Goal: Transaction & Acquisition: Purchase product/service

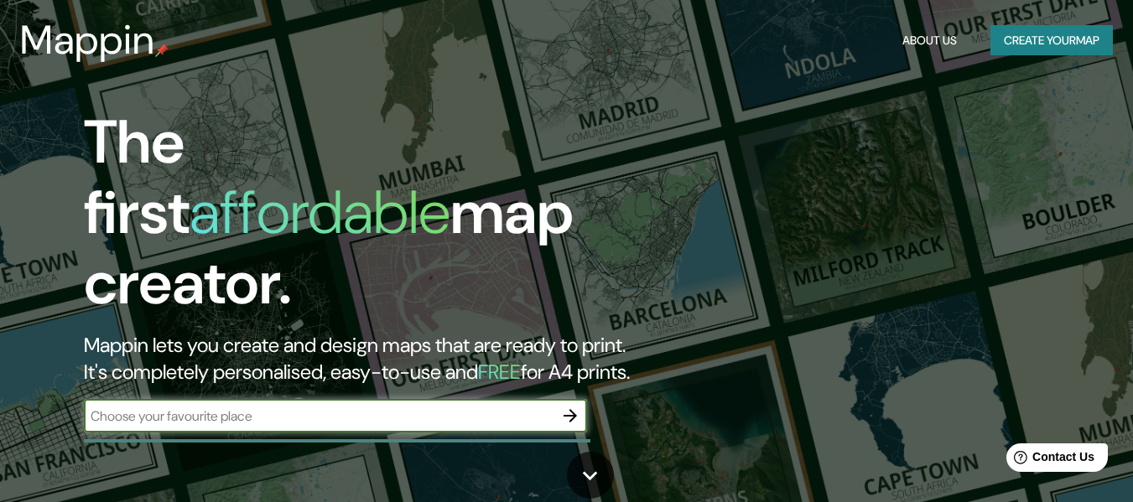
click at [195, 407] on input "text" at bounding box center [319, 416] width 470 height 19
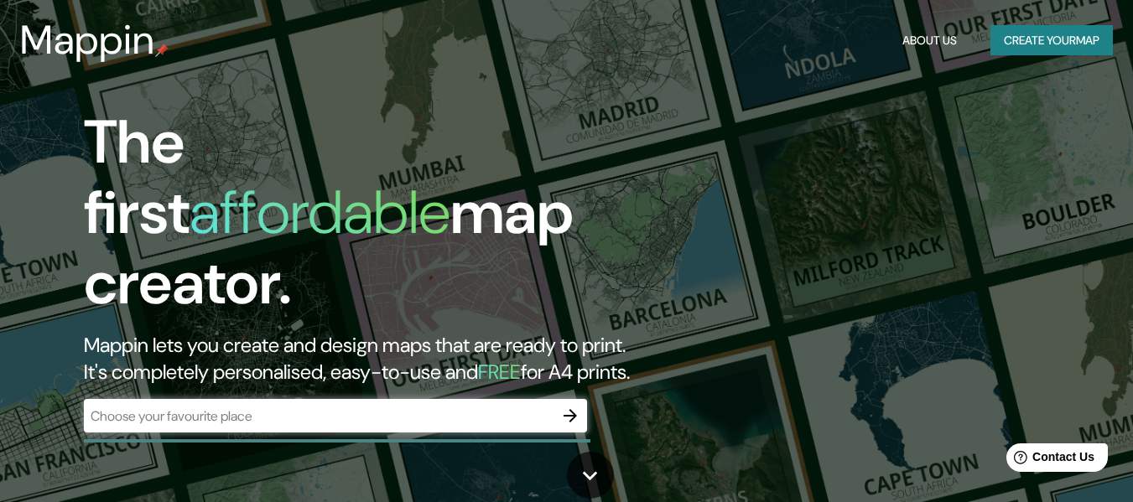
click at [1041, 150] on div "The first affordable map creator. Mappin lets you create and design maps that a…" at bounding box center [566, 251] width 1133 height 502
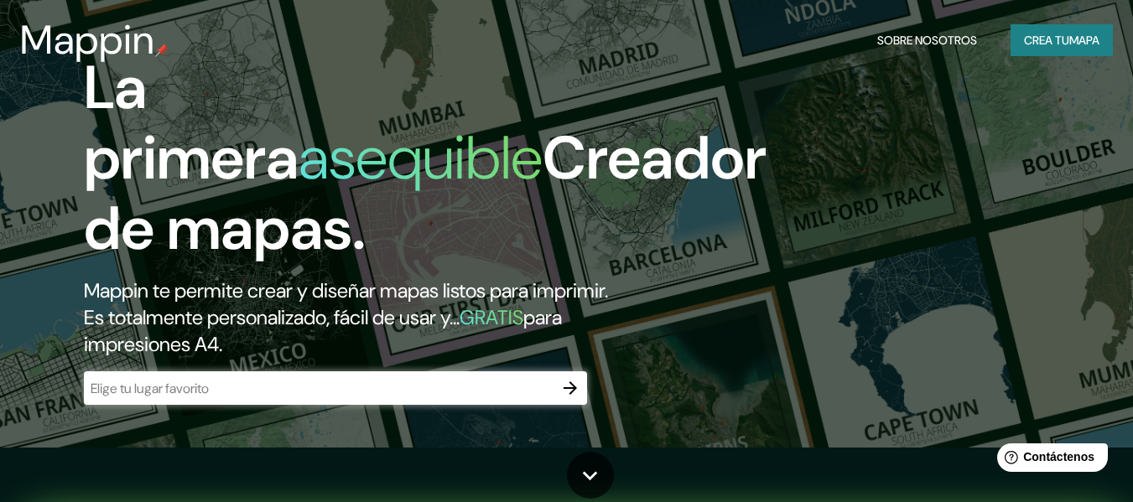
scroll to position [84, 0]
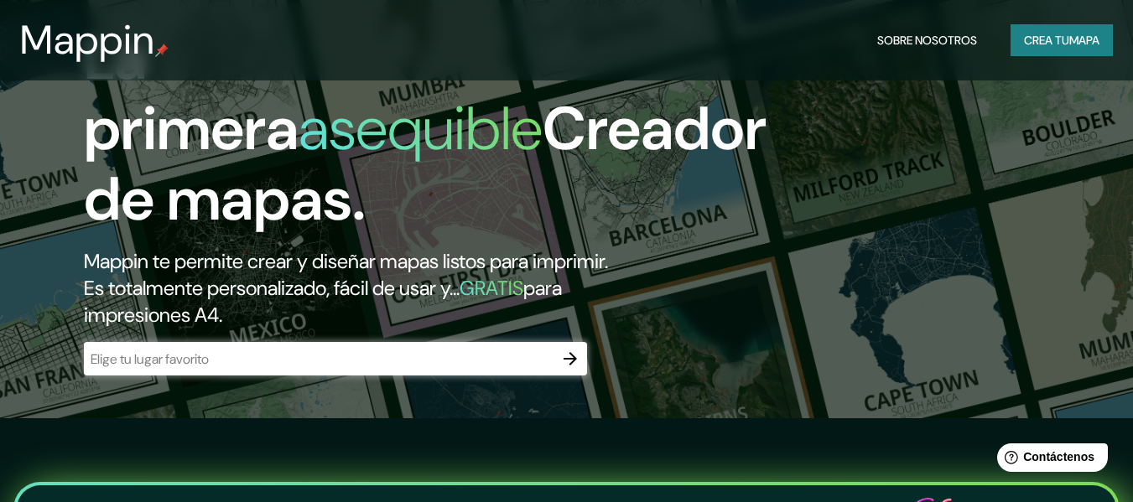
click at [321, 350] on input "text" at bounding box center [319, 359] width 470 height 19
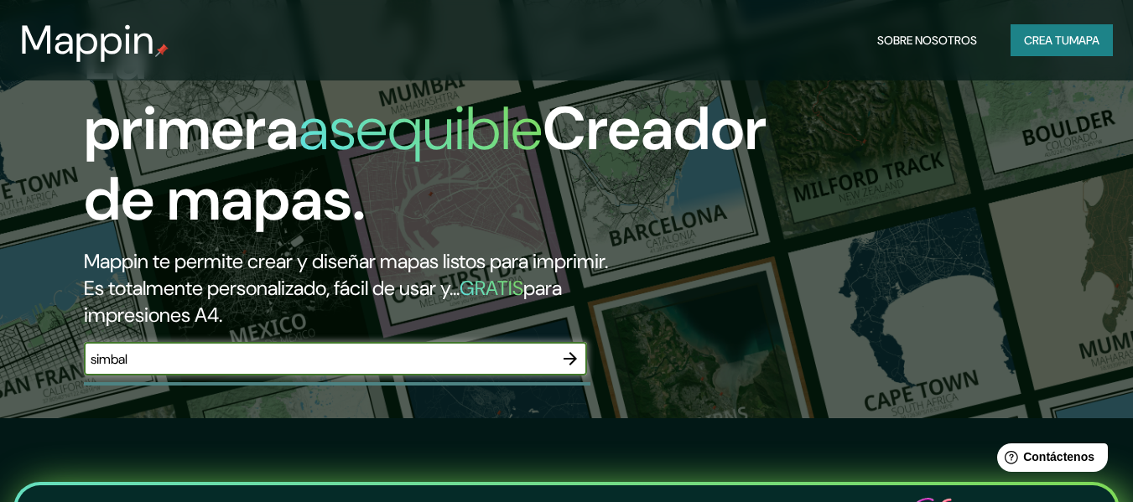
type input "simbal"
click at [571, 353] on icon "button" at bounding box center [570, 359] width 20 height 20
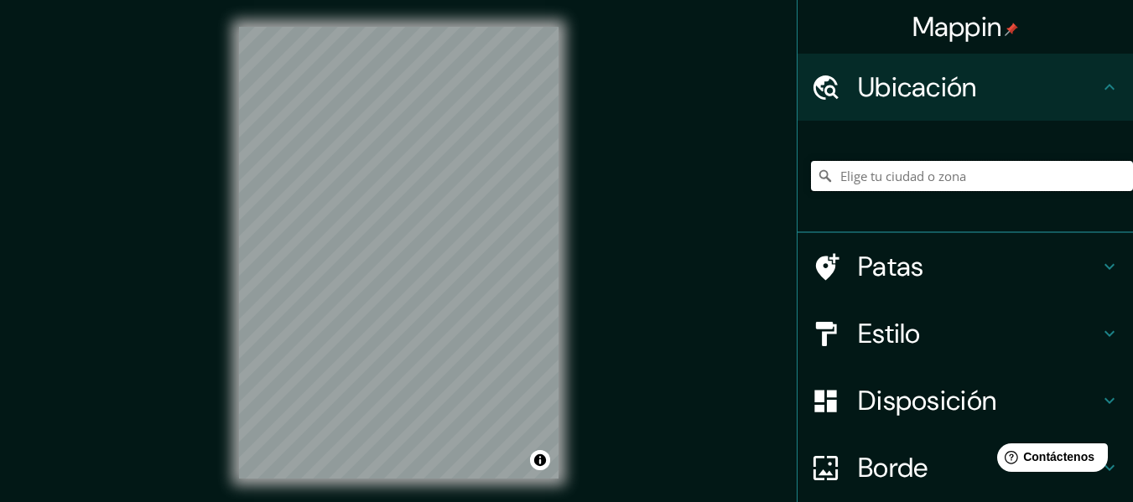
click at [887, 175] on input "Elige tu ciudad o zona" at bounding box center [972, 176] width 322 height 30
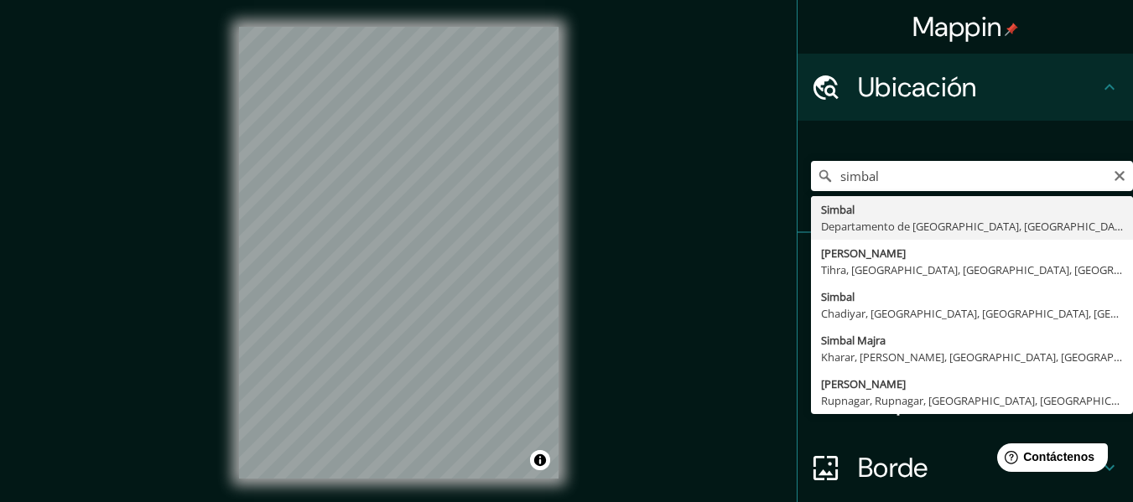
type input "Simbal, Departamento de [GEOGRAPHIC_DATA], [GEOGRAPHIC_DATA]"
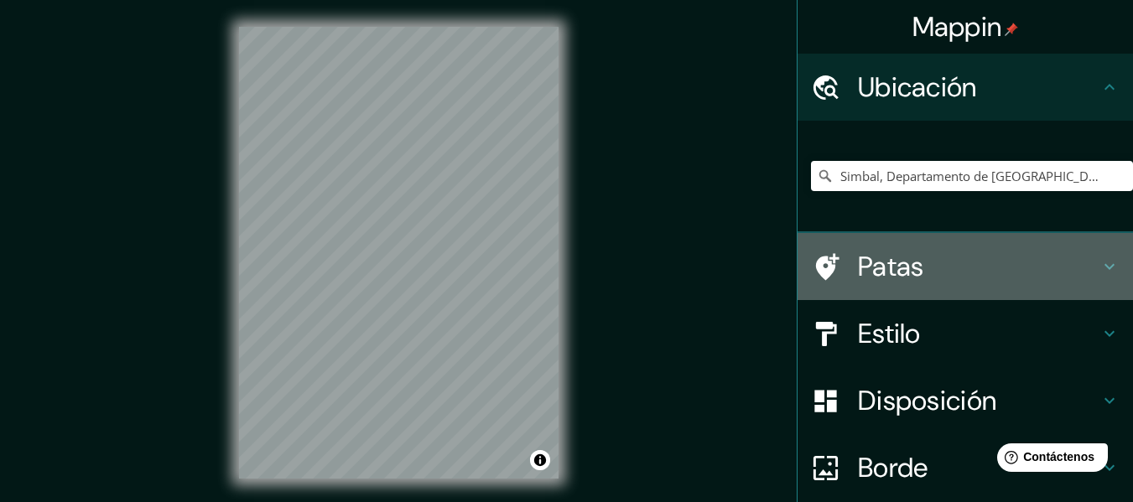
click at [1104, 265] on icon at bounding box center [1109, 267] width 10 height 6
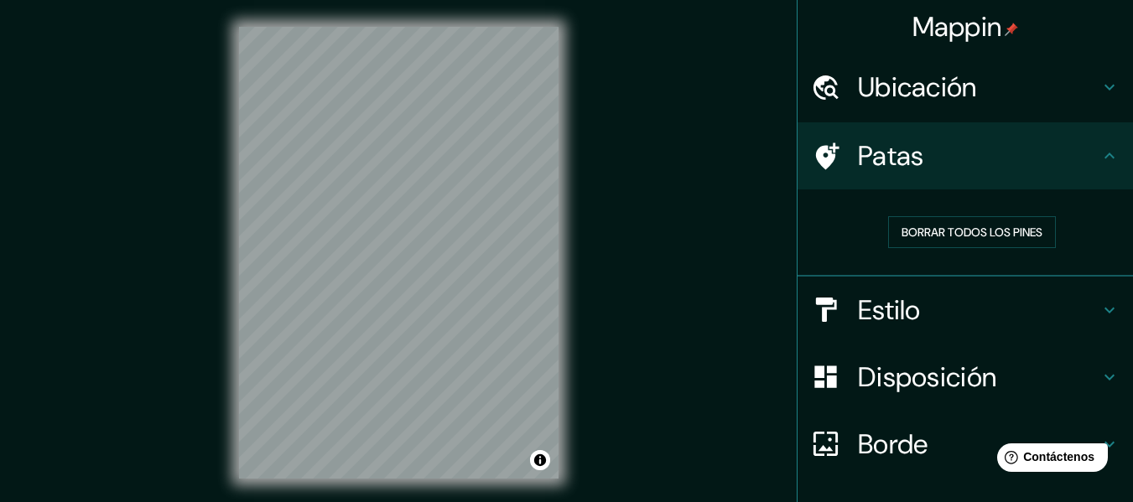
click at [1086, 141] on h4 "Patas" at bounding box center [979, 156] width 242 height 34
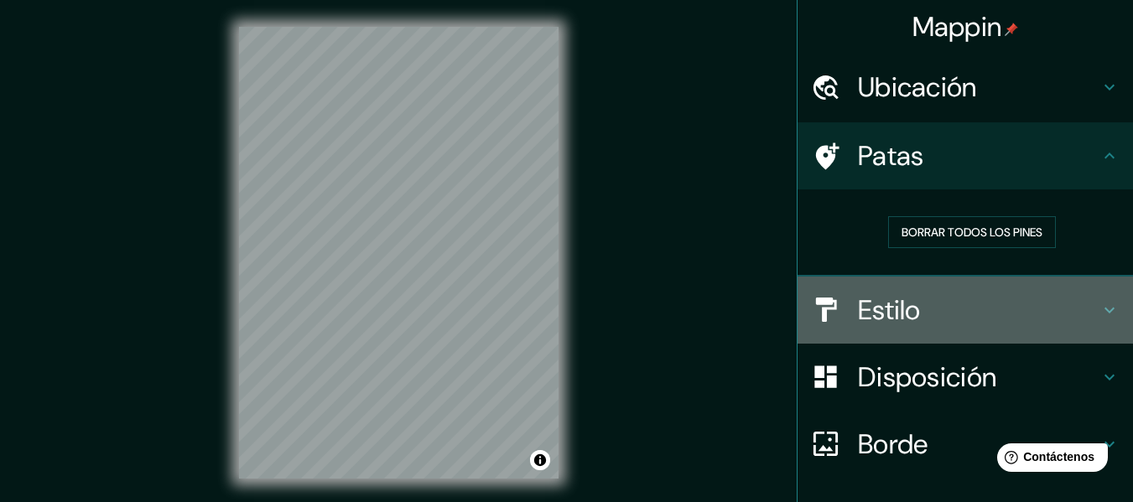
click at [1099, 302] on icon at bounding box center [1109, 310] width 20 height 20
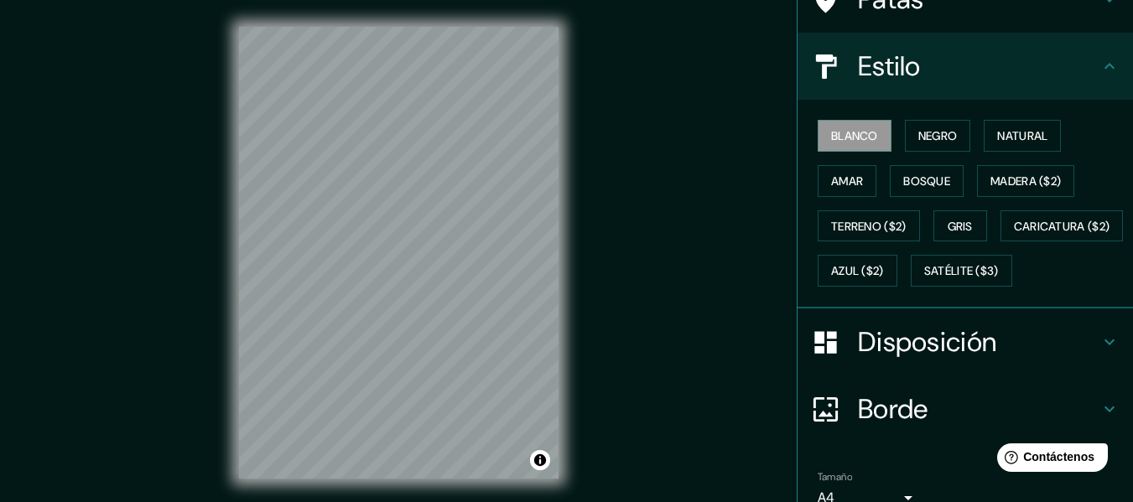
scroll to position [168, 0]
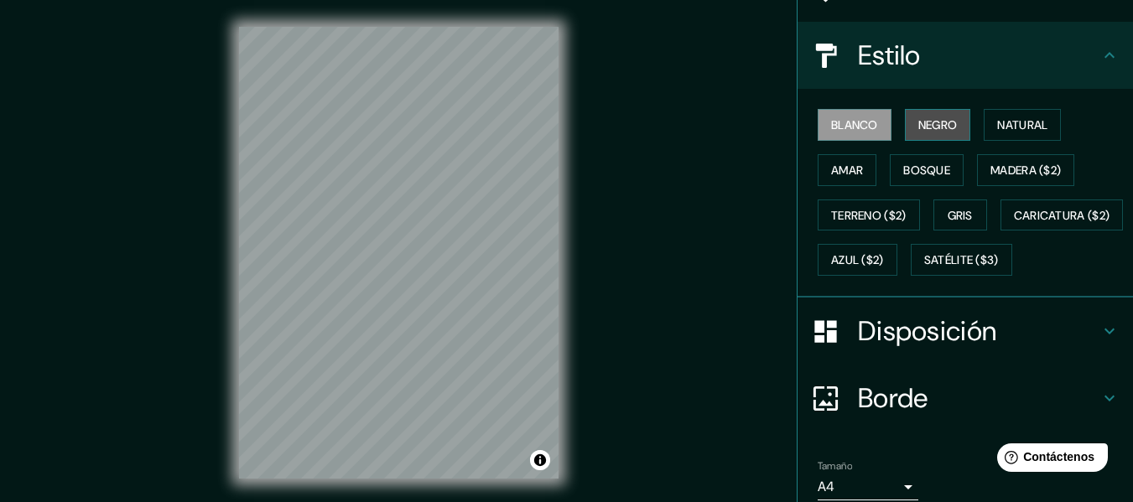
click at [918, 129] on font "Negro" at bounding box center [937, 124] width 39 height 15
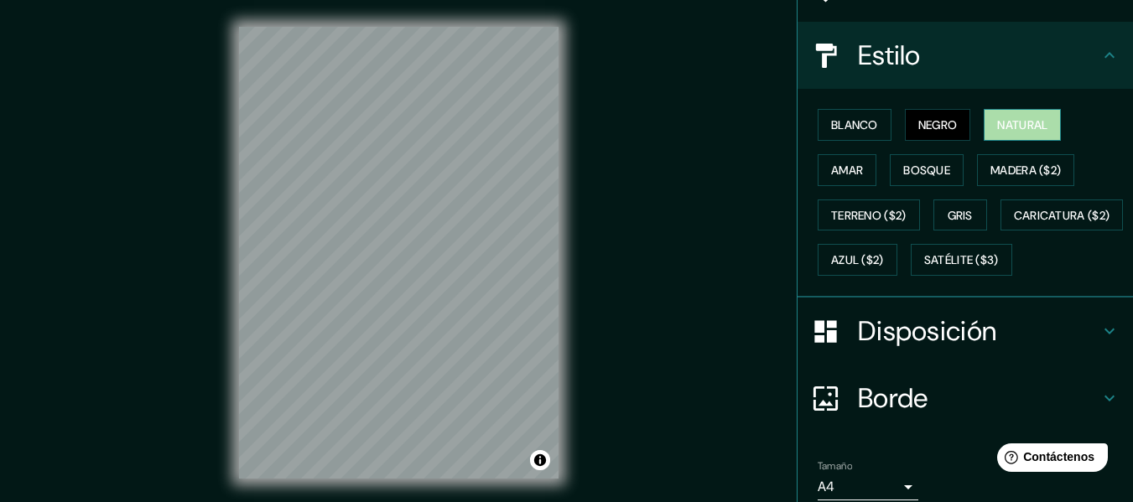
click at [1002, 127] on font "Natural" at bounding box center [1022, 124] width 50 height 15
click at [857, 178] on button "Amar" at bounding box center [847, 170] width 59 height 32
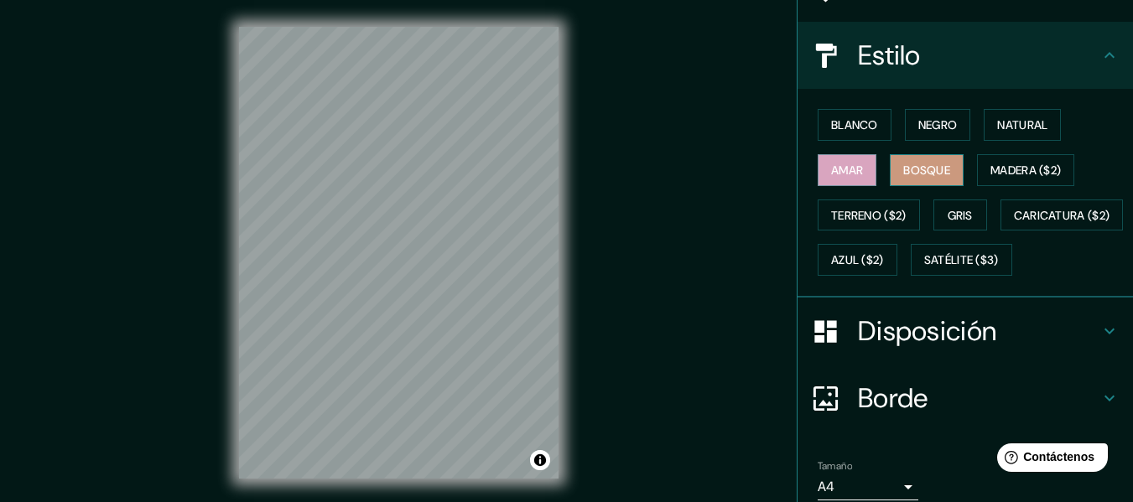
click at [907, 174] on font "Bosque" at bounding box center [926, 170] width 47 height 15
click at [1022, 167] on font "Madera ($2)" at bounding box center [1025, 170] width 70 height 15
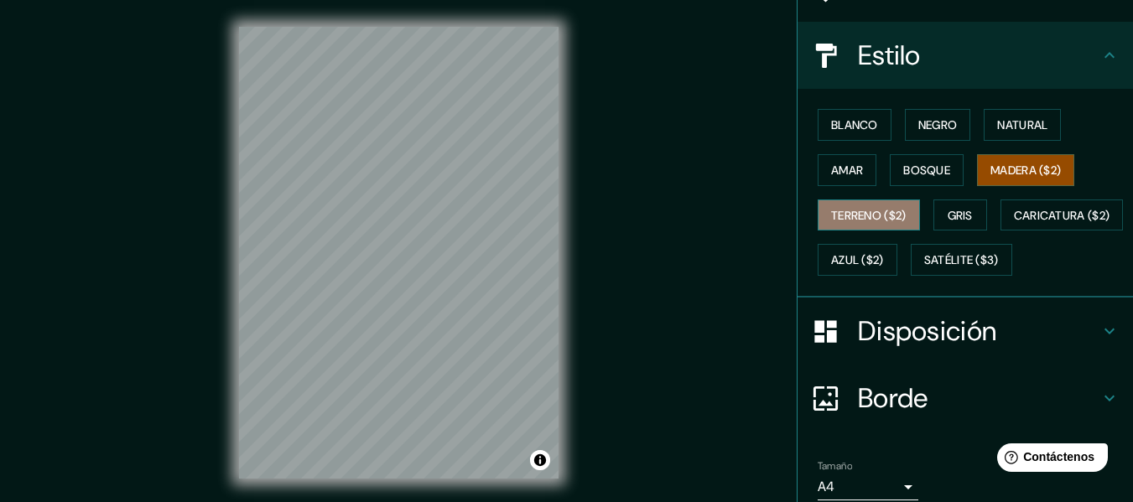
click at [870, 212] on font "Terreno ($2)" at bounding box center [868, 215] width 75 height 15
click at [990, 164] on font "Madera ($2)" at bounding box center [1025, 170] width 70 height 15
click at [917, 170] on font "Bosque" at bounding box center [926, 170] width 47 height 15
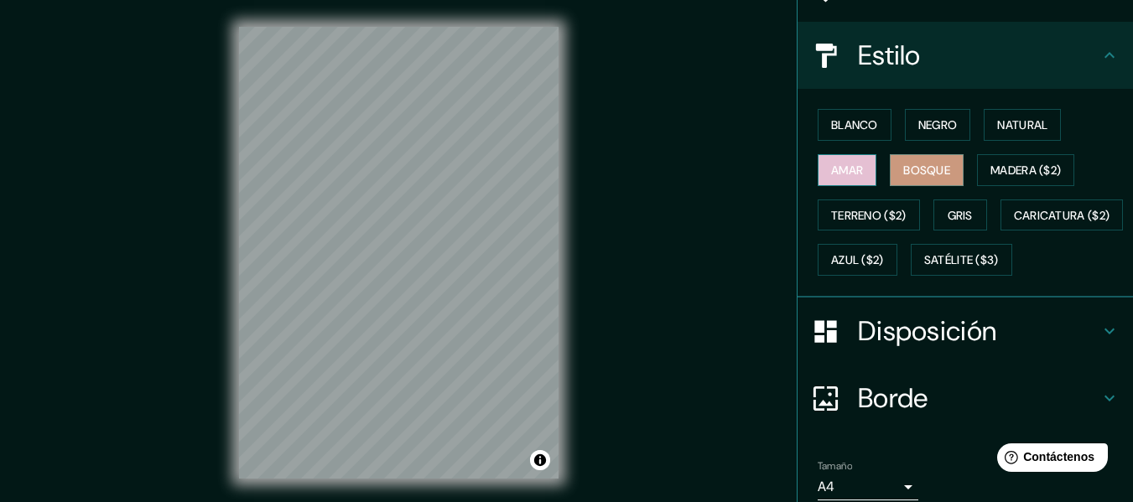
click at [818, 178] on button "Amar" at bounding box center [847, 170] width 59 height 32
click at [857, 236] on div "Blanco Negro Natural [PERSON_NAME] ($2) Terreno ($2) Gris Caricatura ($2) Azul …" at bounding box center [972, 192] width 322 height 180
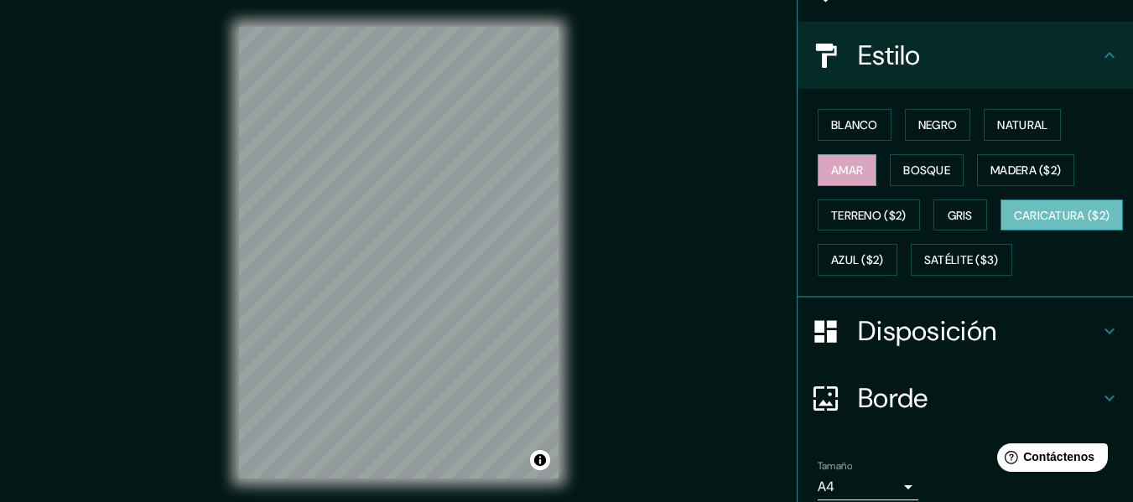
click at [1014, 223] on font "Caricatura ($2)" at bounding box center [1062, 215] width 96 height 15
click at [884, 257] on font "Azul ($2)" at bounding box center [857, 260] width 53 height 15
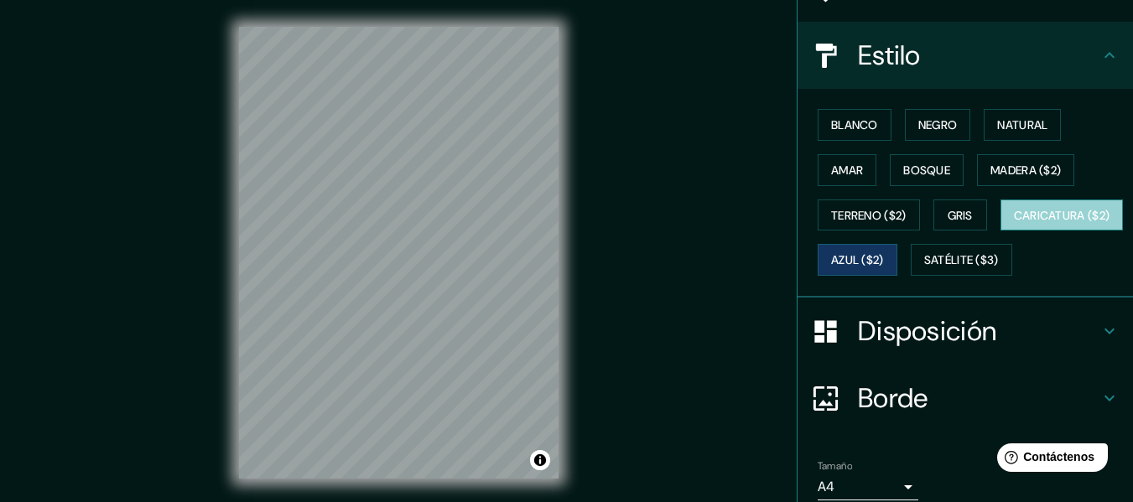
click at [1014, 223] on font "Caricatura ($2)" at bounding box center [1062, 215] width 96 height 15
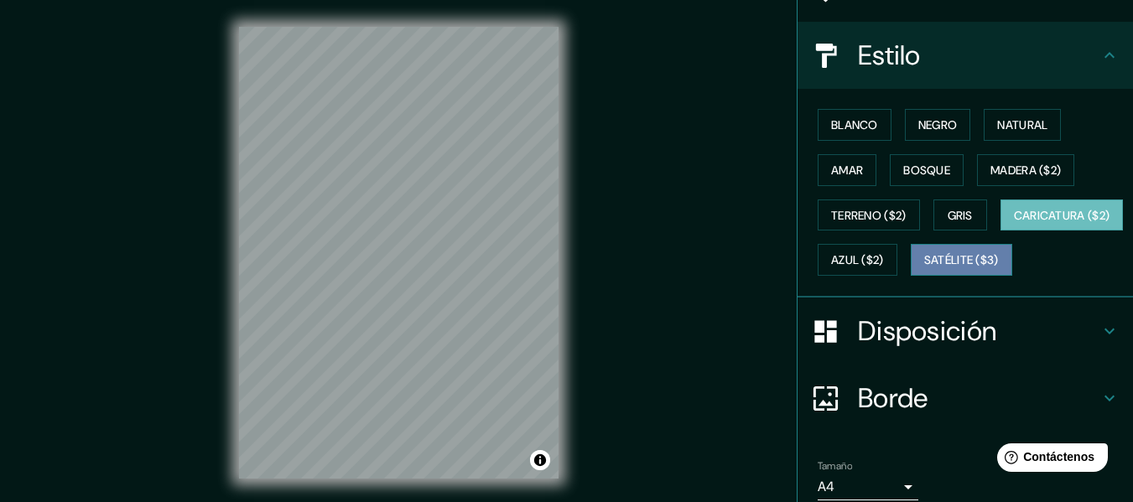
click at [924, 271] on font "Satélite ($3)" at bounding box center [961, 260] width 75 height 22
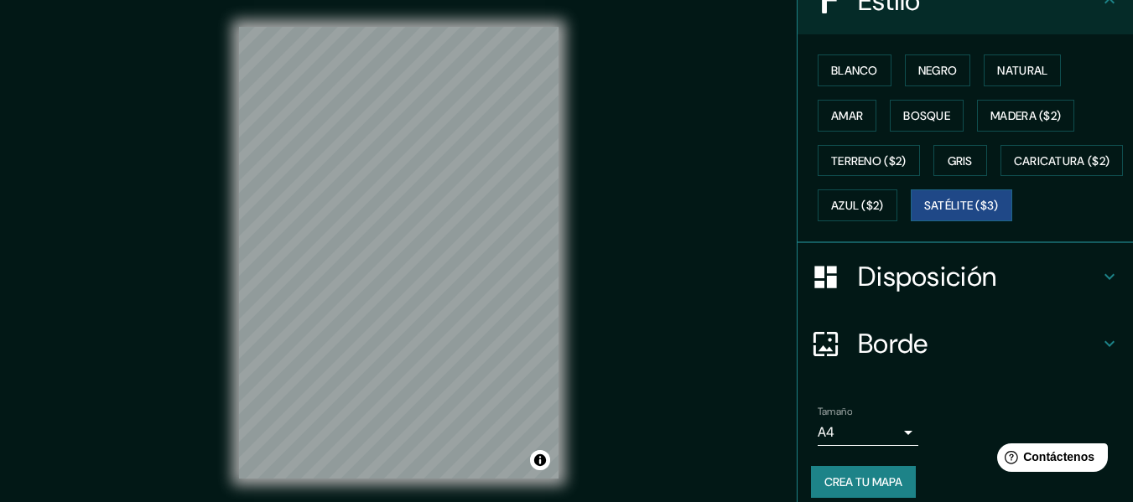
scroll to position [283, 0]
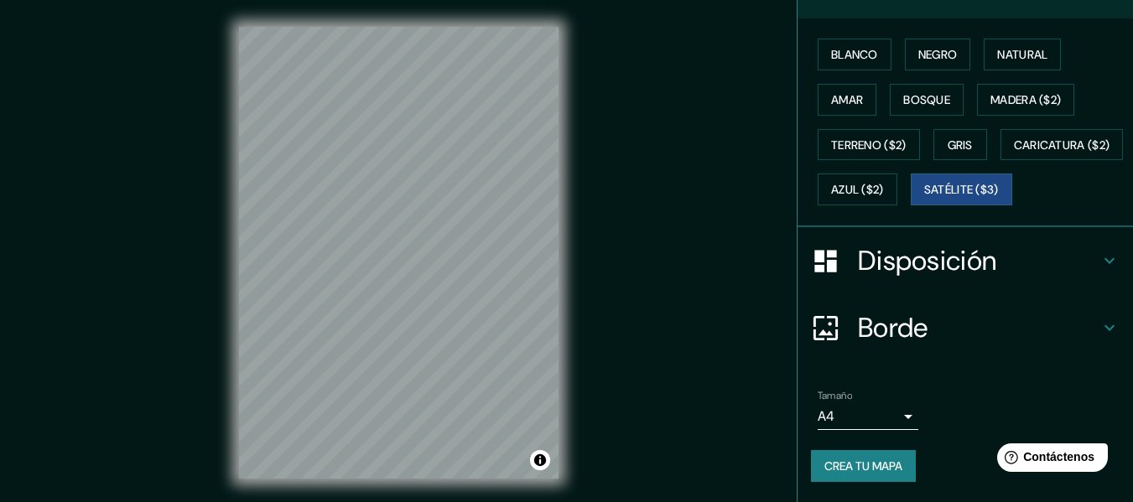
click at [1099, 259] on icon at bounding box center [1109, 261] width 20 height 20
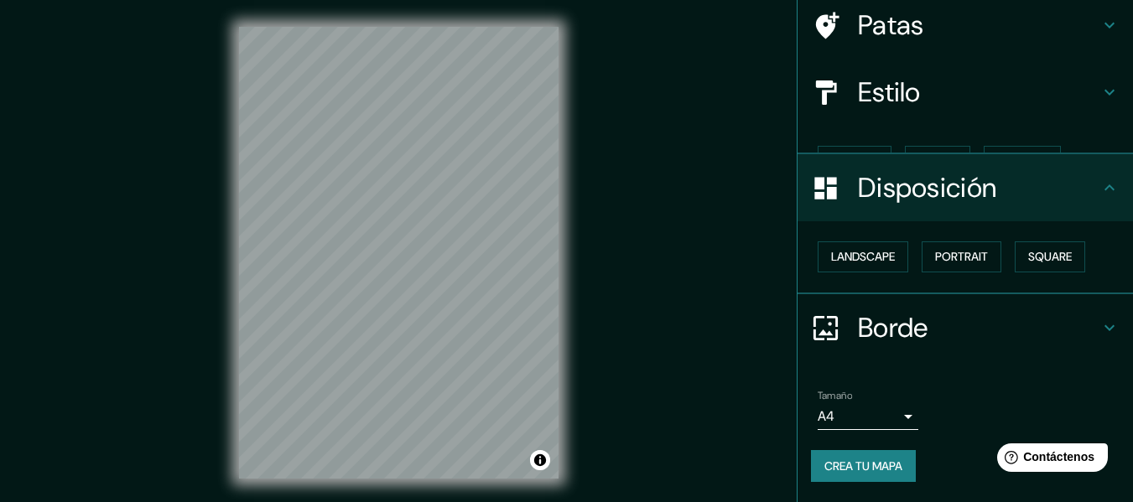
scroll to position [101, 0]
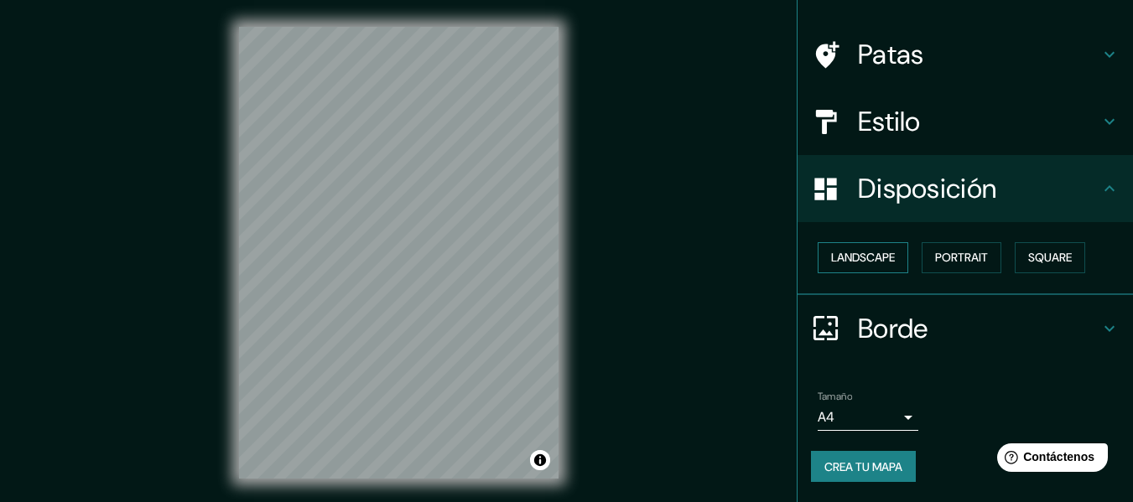
click at [870, 256] on button "Landscape" at bounding box center [863, 257] width 91 height 31
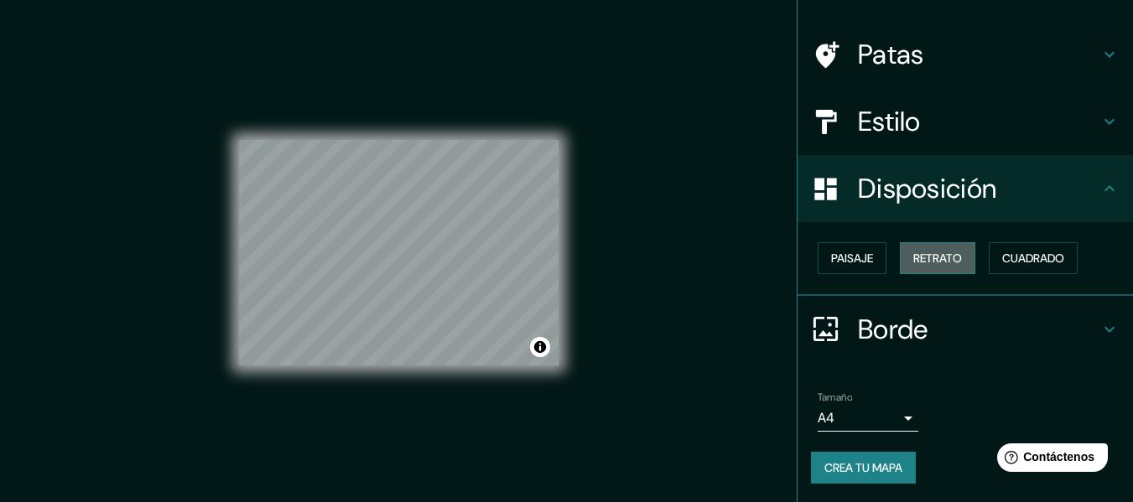
click at [913, 258] on font "Retrato" at bounding box center [937, 258] width 49 height 15
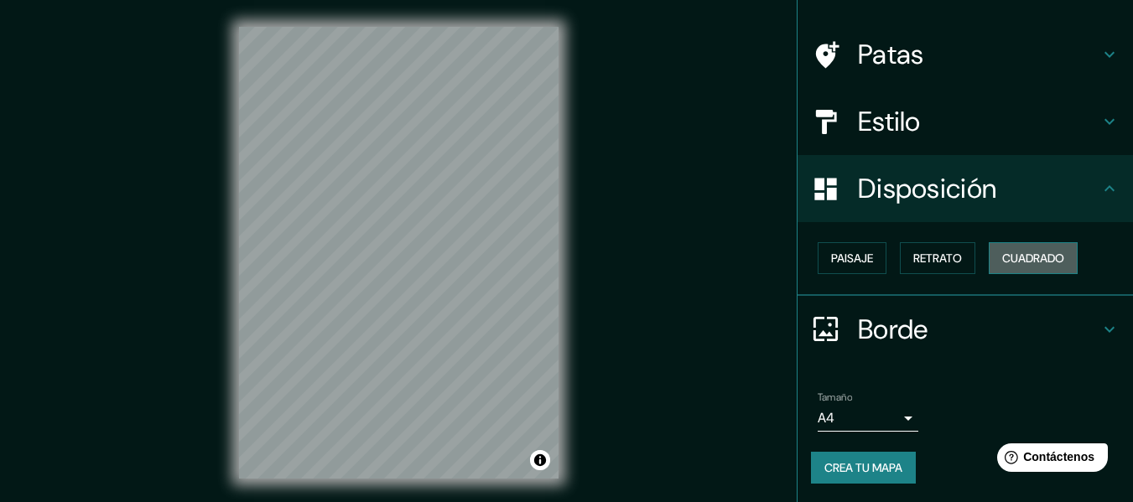
click at [989, 258] on button "Cuadrado" at bounding box center [1033, 258] width 89 height 32
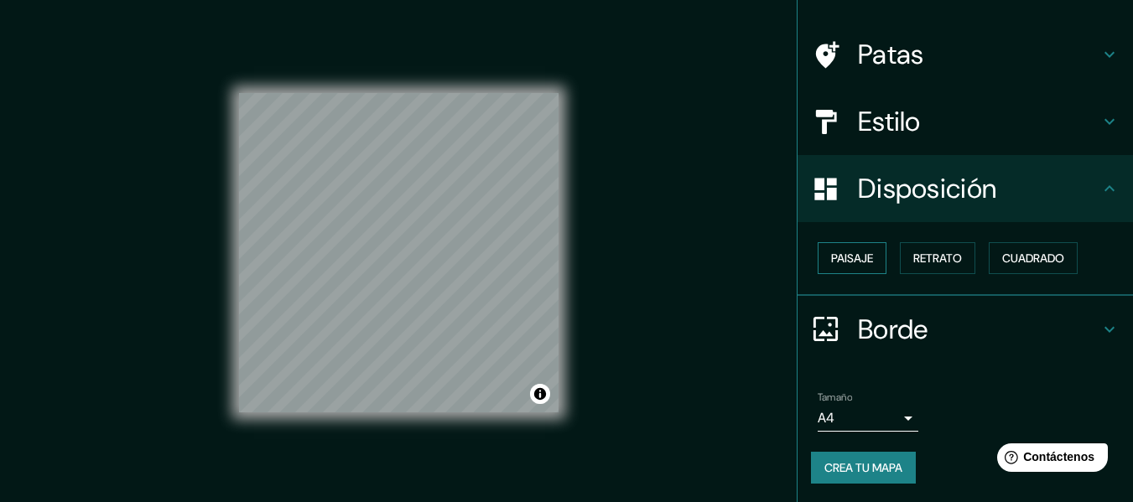
click at [834, 262] on font "Paisaje" at bounding box center [852, 258] width 42 height 15
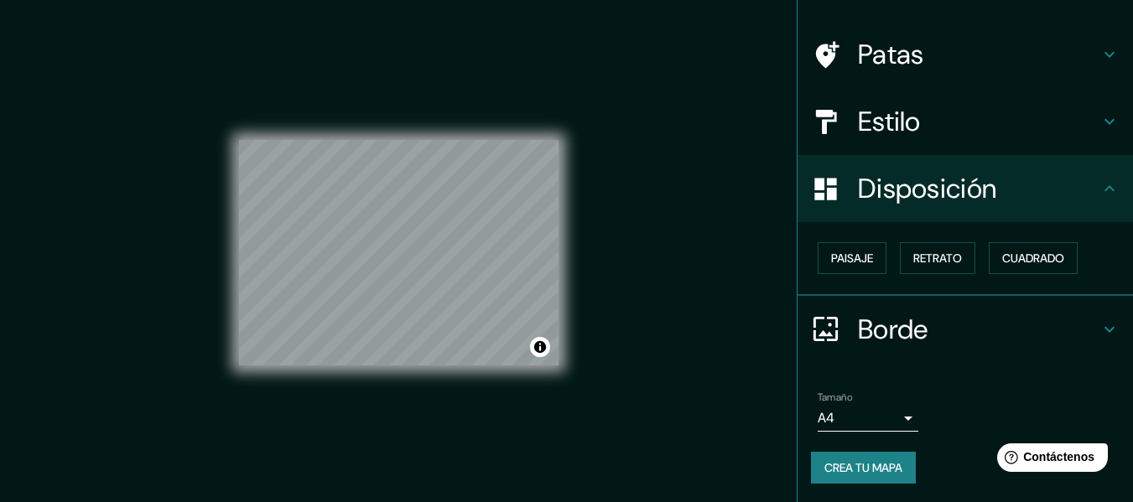
click at [965, 322] on h4 "Borde" at bounding box center [979, 330] width 242 height 34
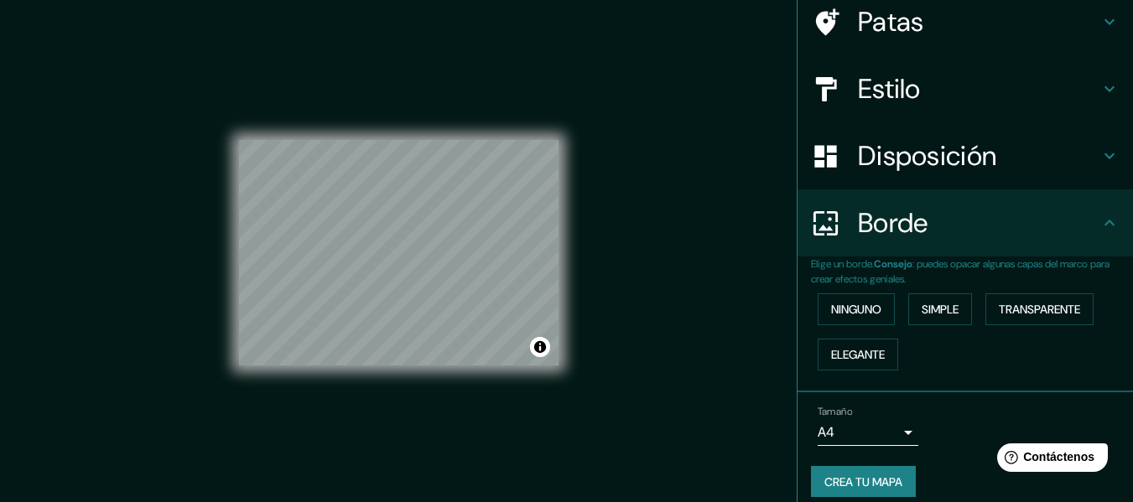
scroll to position [149, 0]
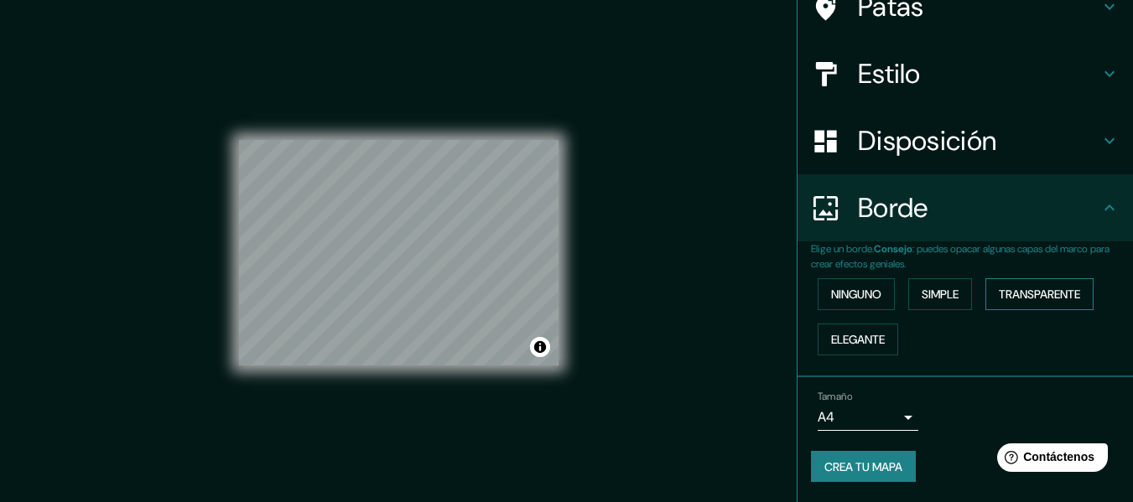
click at [999, 293] on font "Transparente" at bounding box center [1039, 294] width 81 height 15
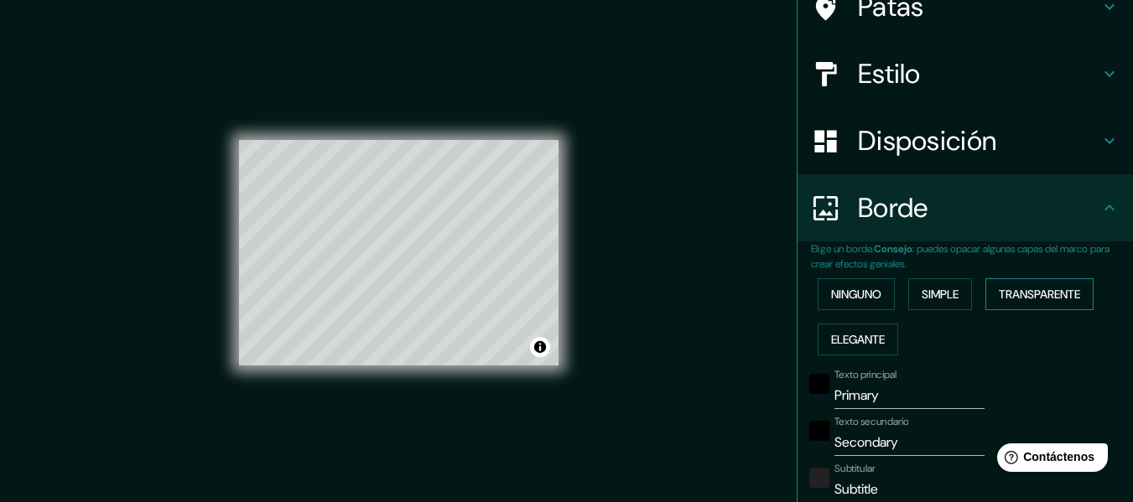
click at [999, 293] on font "Transparente" at bounding box center [1039, 294] width 81 height 15
type input "183"
type input "30"
click at [891, 294] on div "Ninguno Simple Transparente Elegante" at bounding box center [972, 317] width 322 height 91
click at [844, 299] on font "Ninguno" at bounding box center [856, 294] width 50 height 15
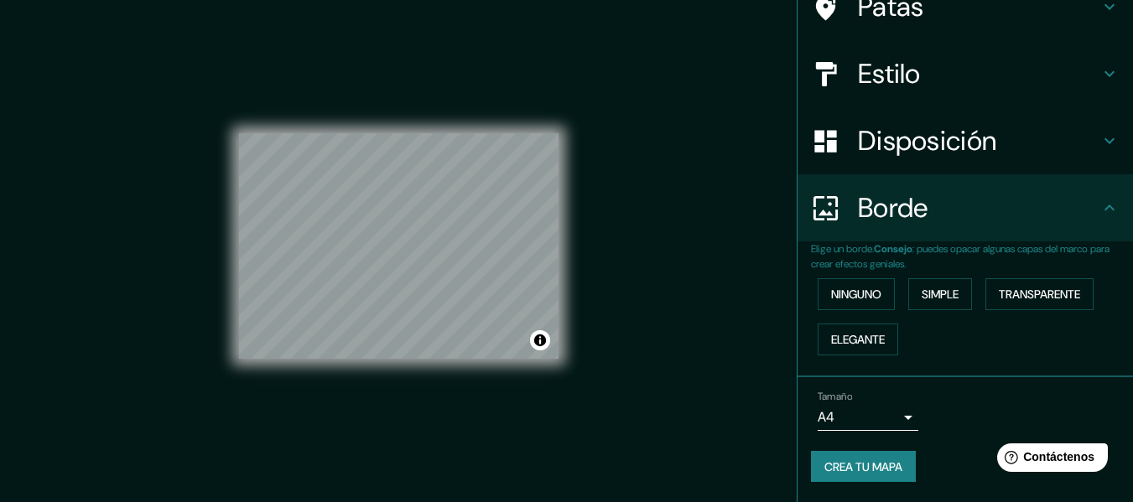
scroll to position [30, 0]
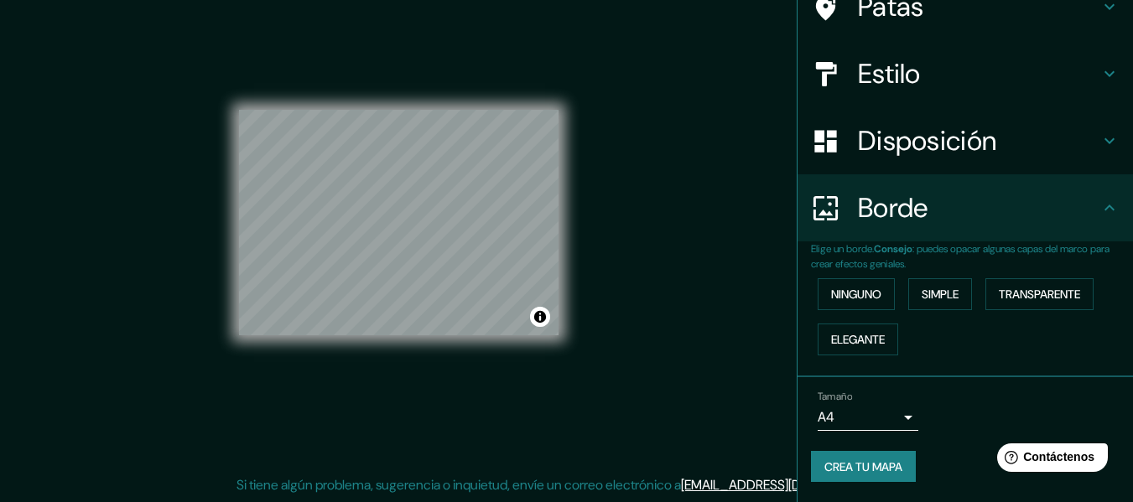
click at [894, 408] on body "Mappin Ubicación Simbal, [GEOGRAPHIC_DATA], [GEOGRAPHIC_DATA] Patas Estilo Disp…" at bounding box center [566, 221] width 1133 height 502
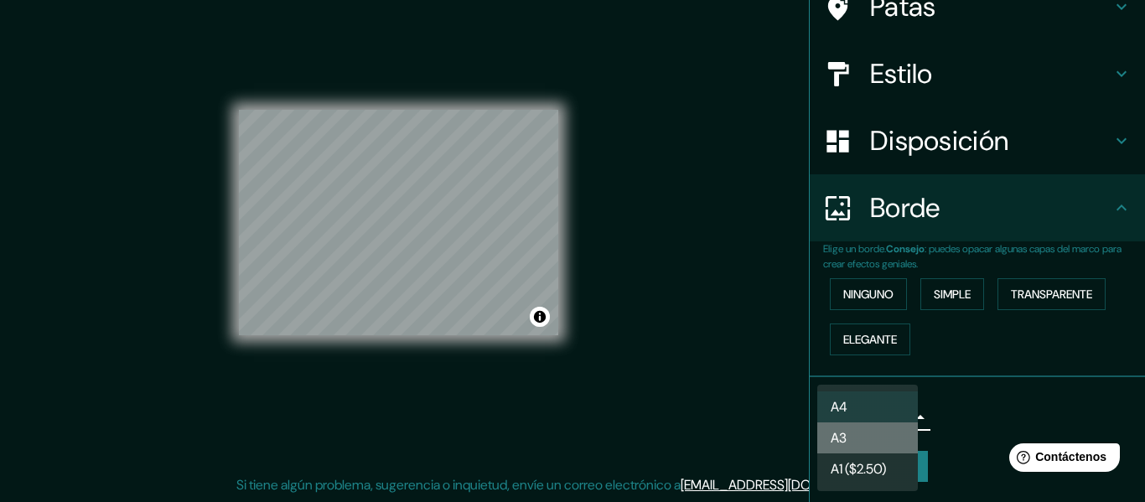
click at [876, 429] on li "A3" at bounding box center [868, 438] width 101 height 31
type input "a4"
